Goal: Transaction & Acquisition: Subscribe to service/newsletter

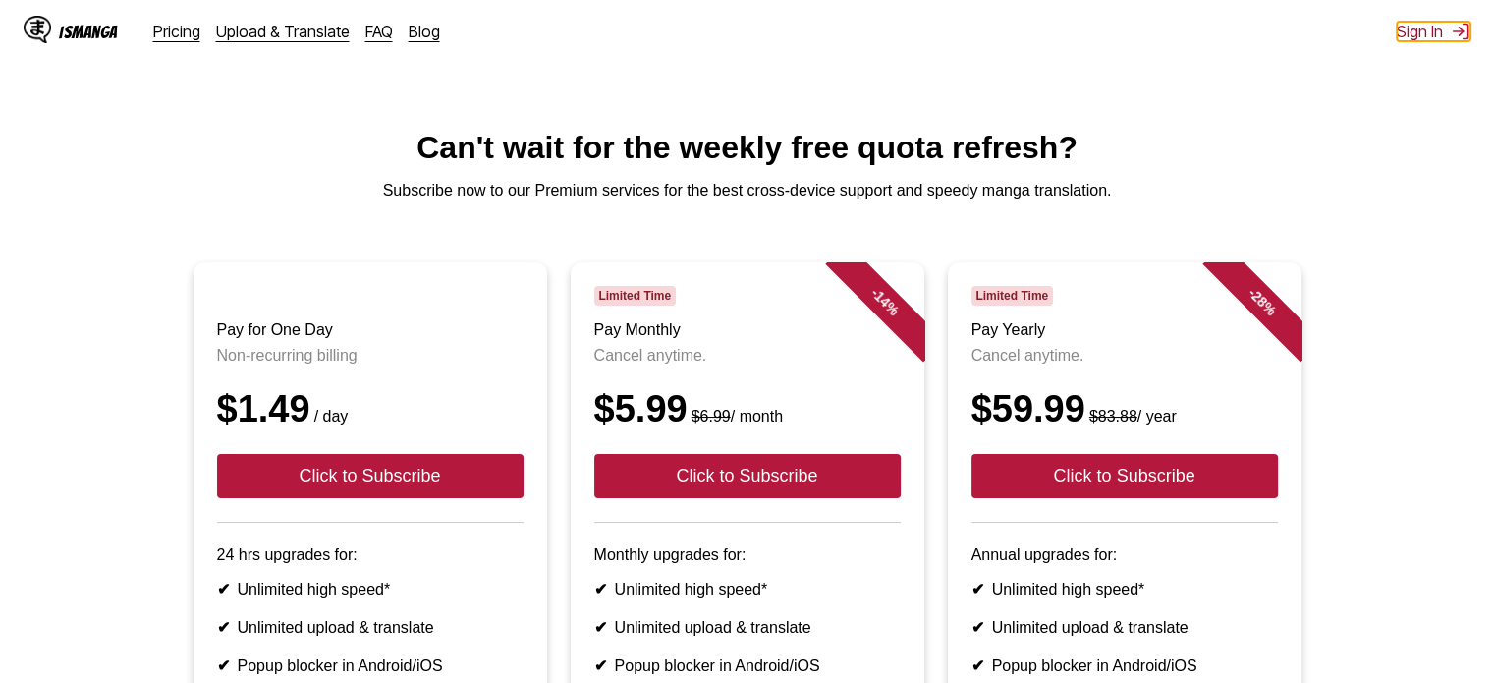
click at [1414, 39] on button "Sign In" at bounding box center [1434, 32] width 74 height 20
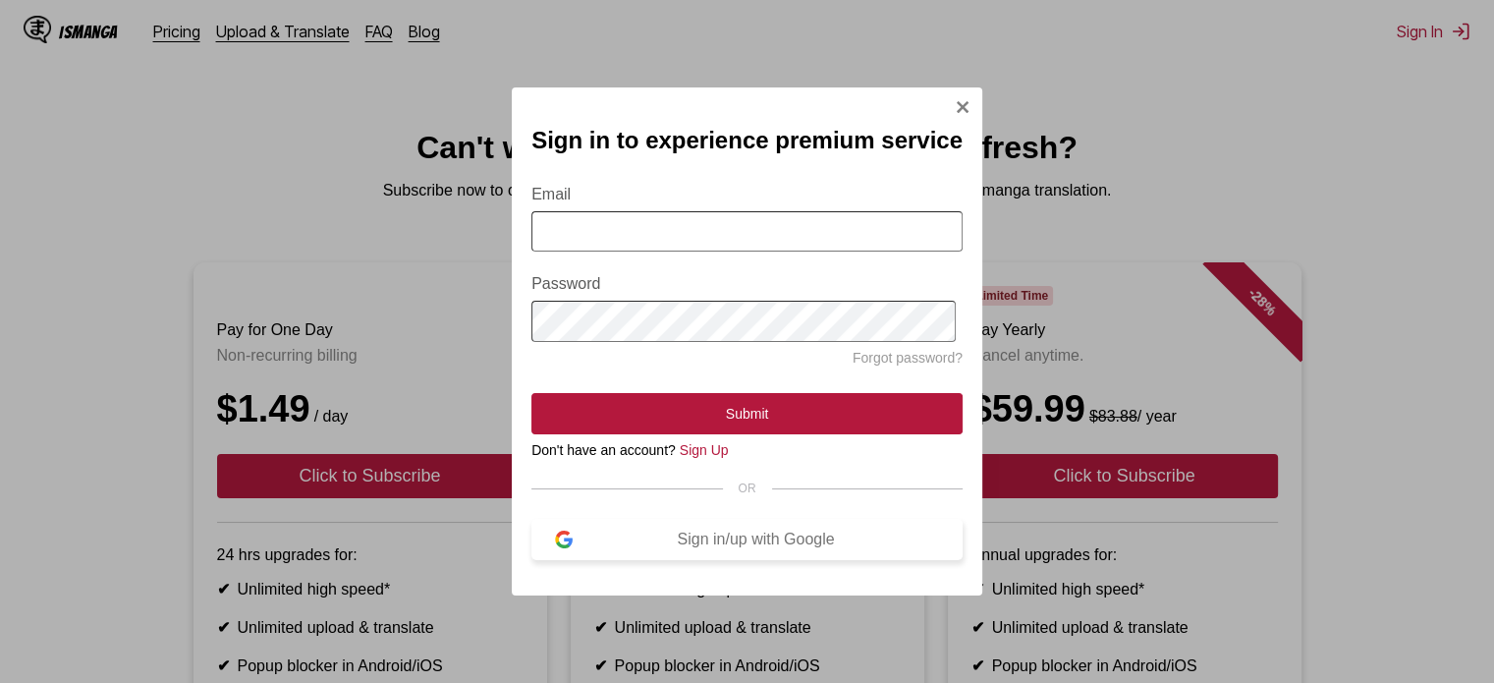
click at [719, 545] on div "Sign in/up with Google" at bounding box center [756, 539] width 366 height 18
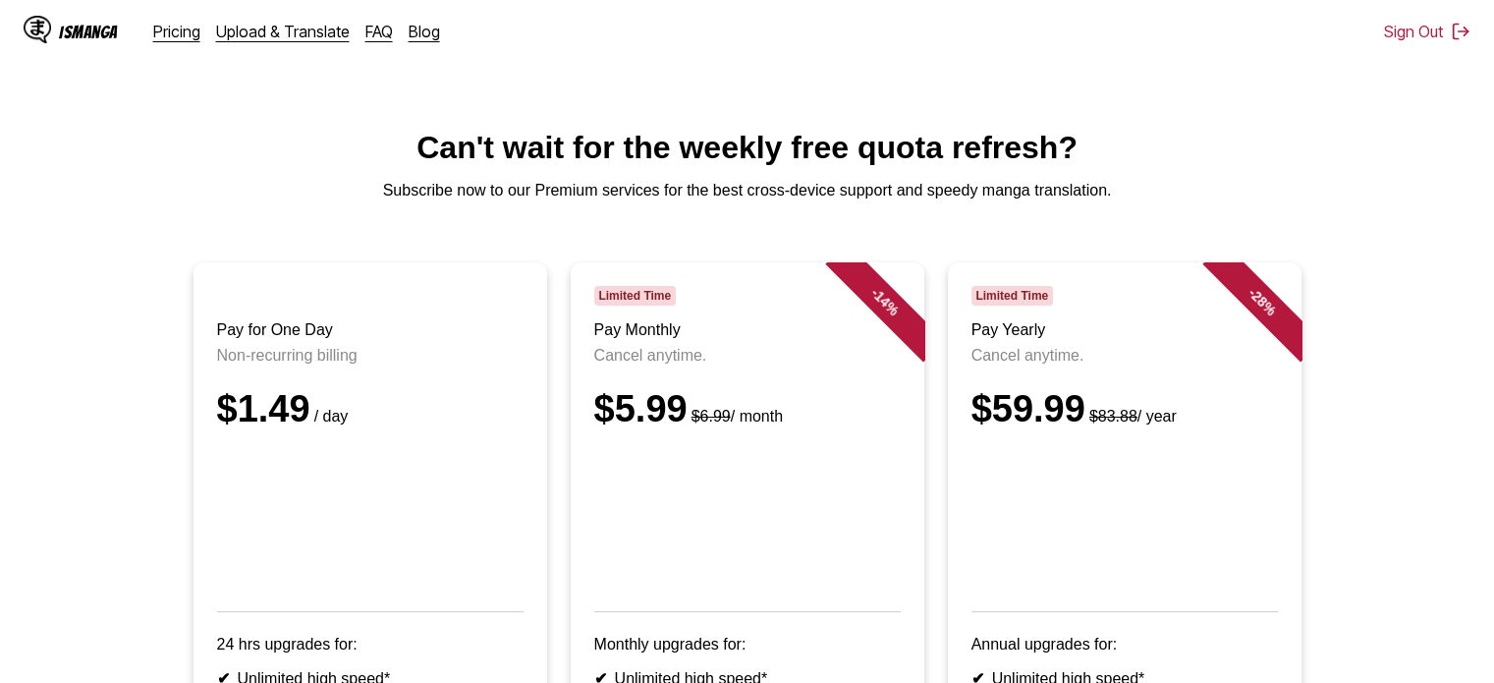
click at [71, 31] on div "IsManga" at bounding box center [88, 32] width 59 height 19
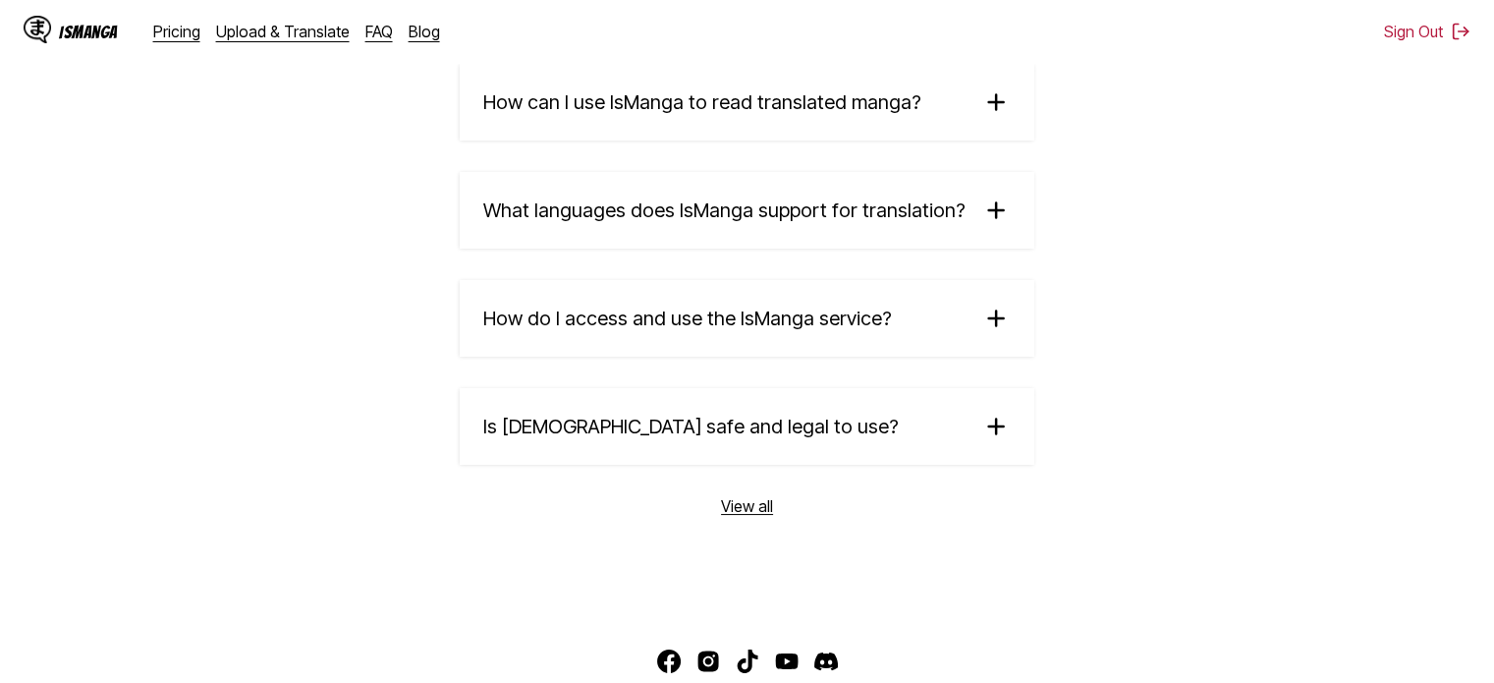
scroll to position [3469, 0]
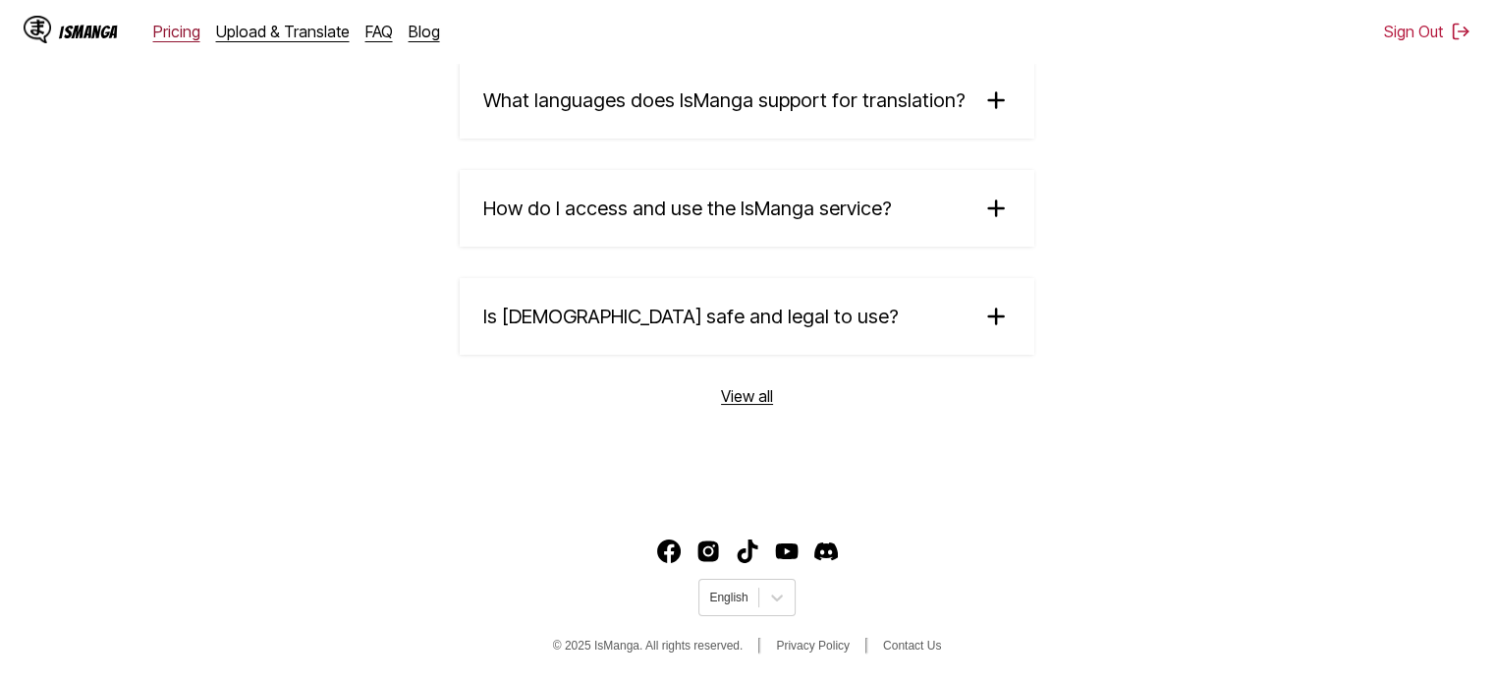
click at [179, 33] on link "Pricing" at bounding box center [176, 32] width 47 height 20
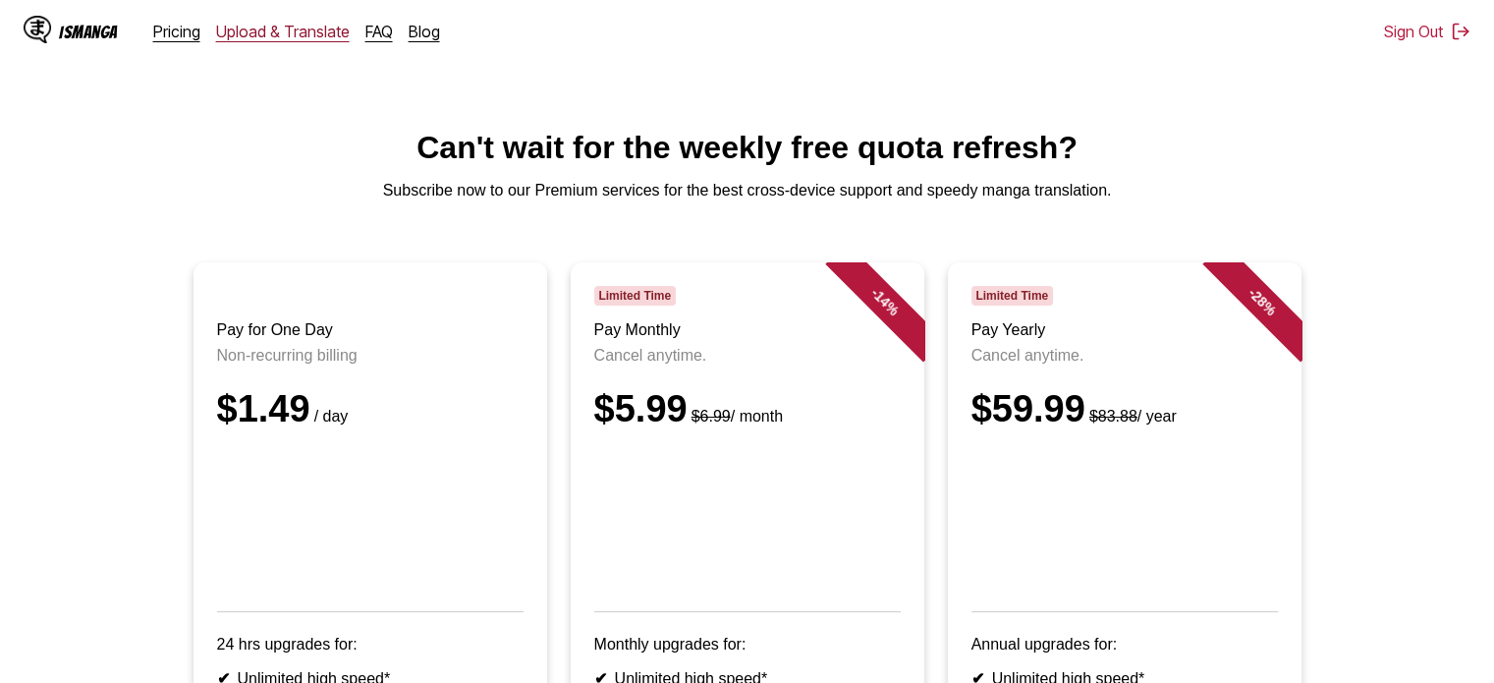
click at [284, 33] on link "Upload & Translate" at bounding box center [283, 32] width 134 height 20
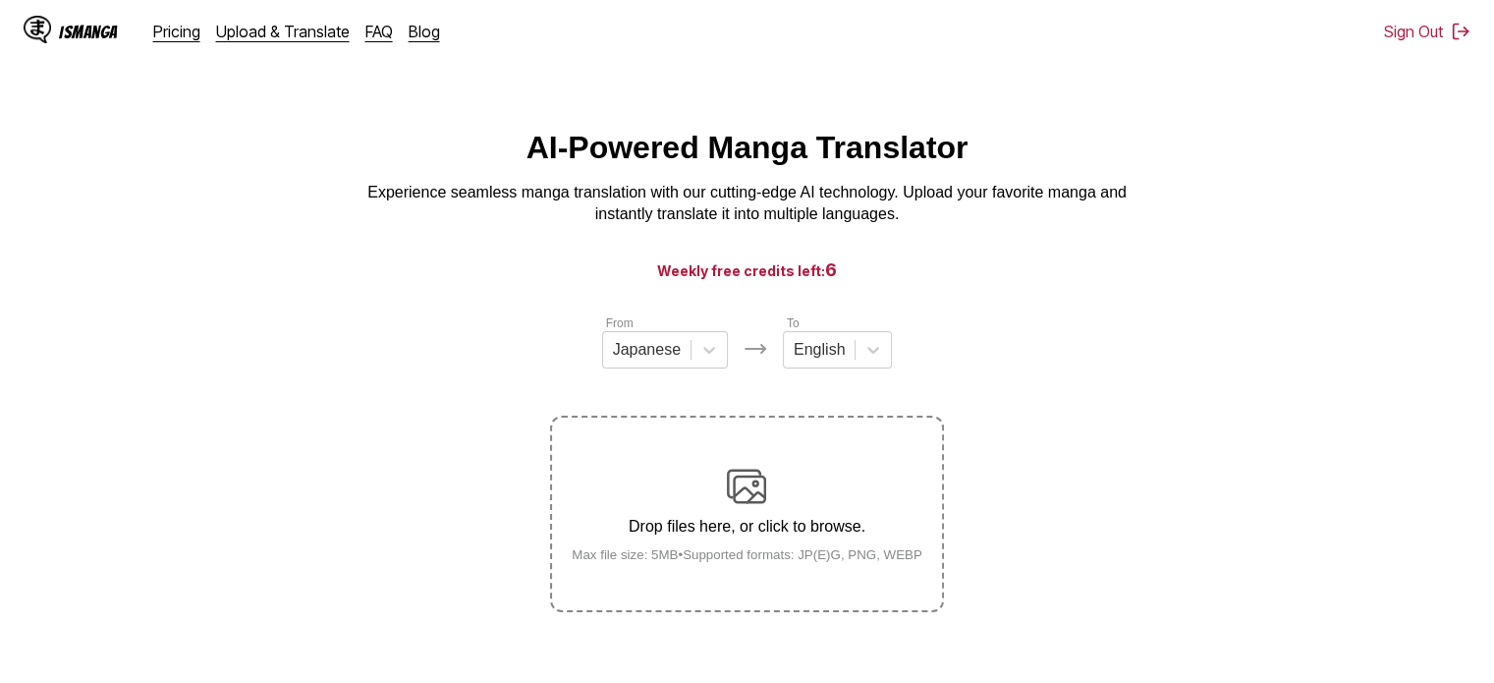
click at [78, 28] on div "IsManga" at bounding box center [88, 32] width 59 height 19
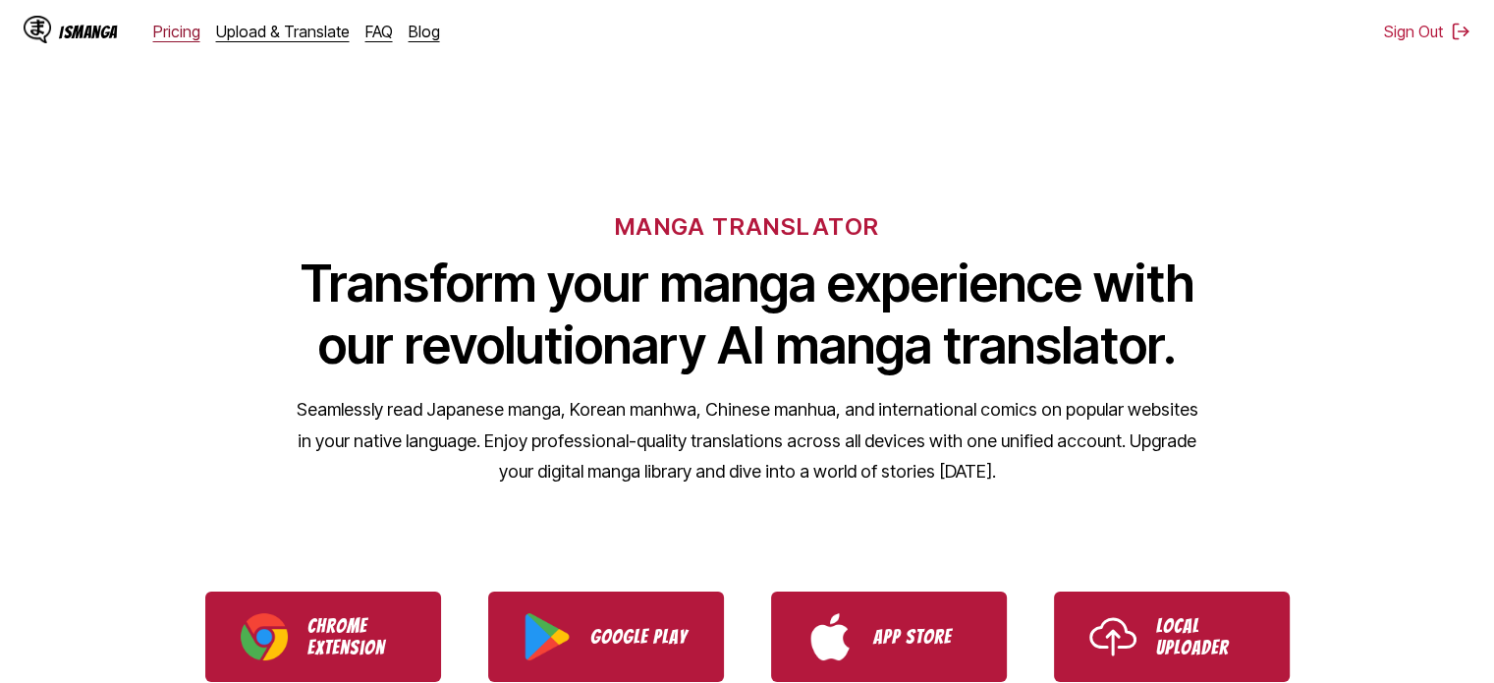
click at [184, 38] on link "Pricing" at bounding box center [176, 32] width 47 height 20
